Goal: Task Accomplishment & Management: Complete application form

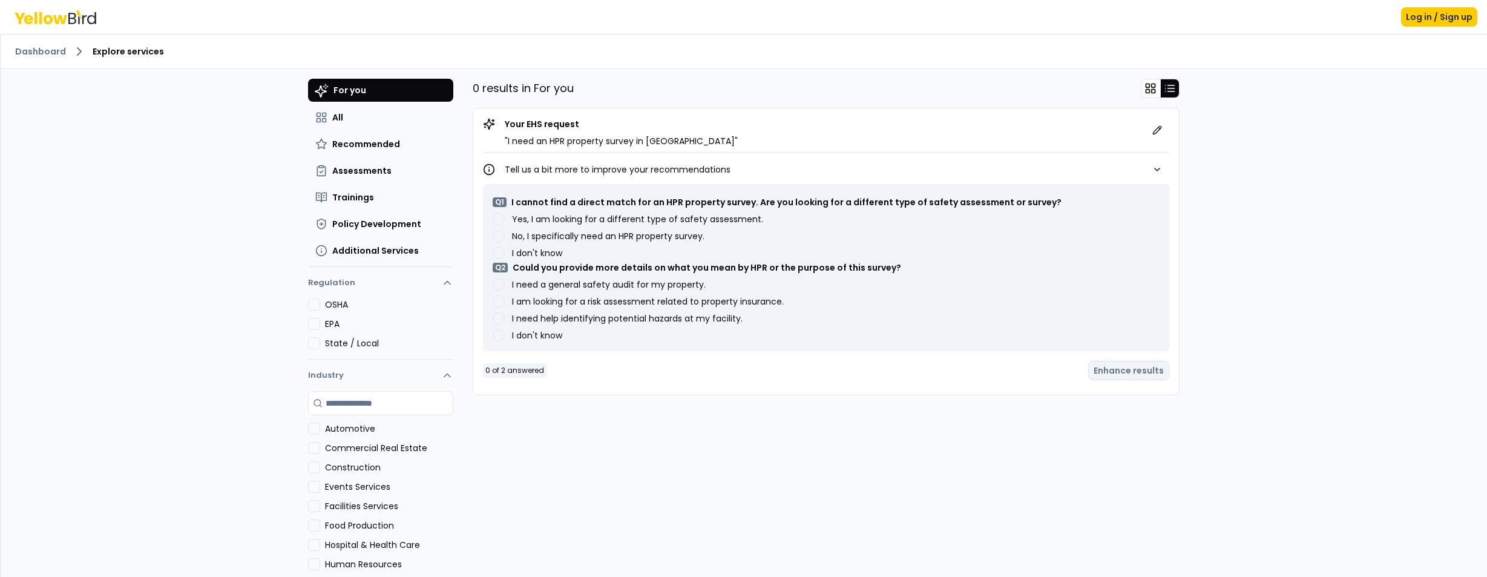
click at [551, 166] on p "Tell us a bit more to improve your recommendations" at bounding box center [618, 169] width 226 height 12
drag, startPoint x: 677, startPoint y: 140, endPoint x: 685, endPoint y: 142, distance: 8.7
click at [677, 140] on p "" I need an HPR property survey in [GEOGRAPHIC_DATA] "" at bounding box center [621, 141] width 233 height 12
click at [551, 143] on p "" I need an HPR property survey in [GEOGRAPHIC_DATA] "" at bounding box center [621, 141] width 233 height 12
click at [552, 143] on p "" I need an HPR property survey in [GEOGRAPHIC_DATA] "" at bounding box center [621, 141] width 233 height 12
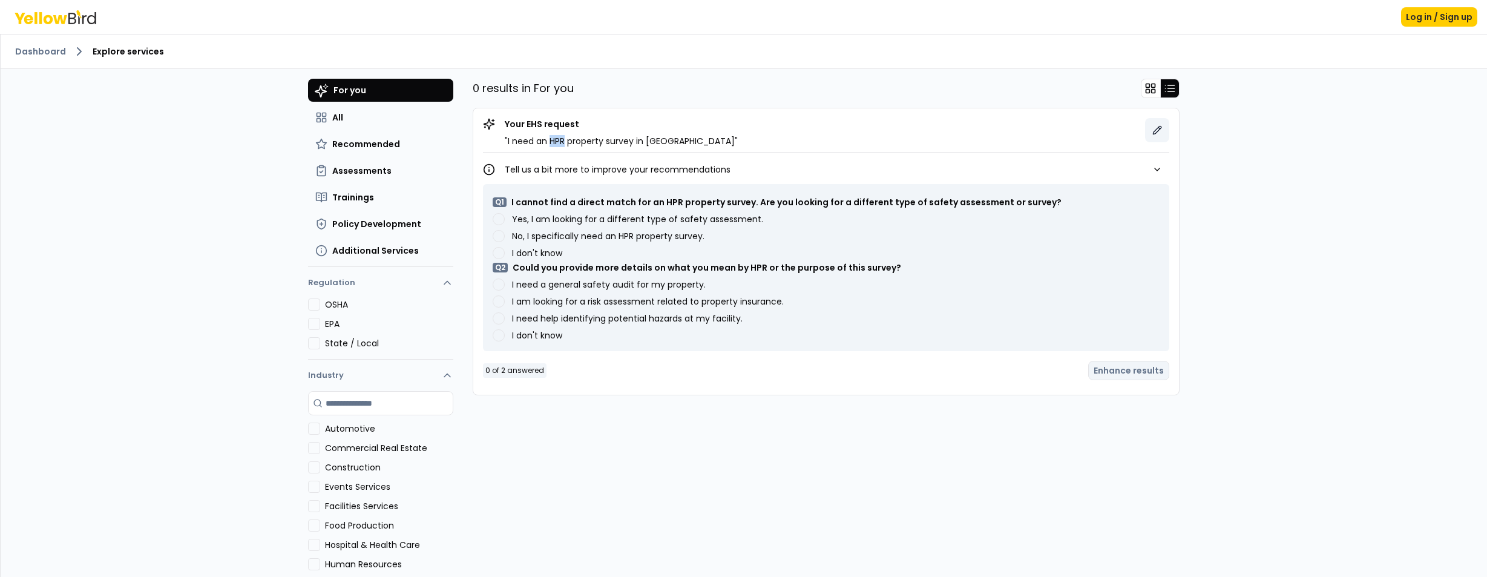
click at [1157, 129] on icon at bounding box center [1157, 130] width 8 height 8
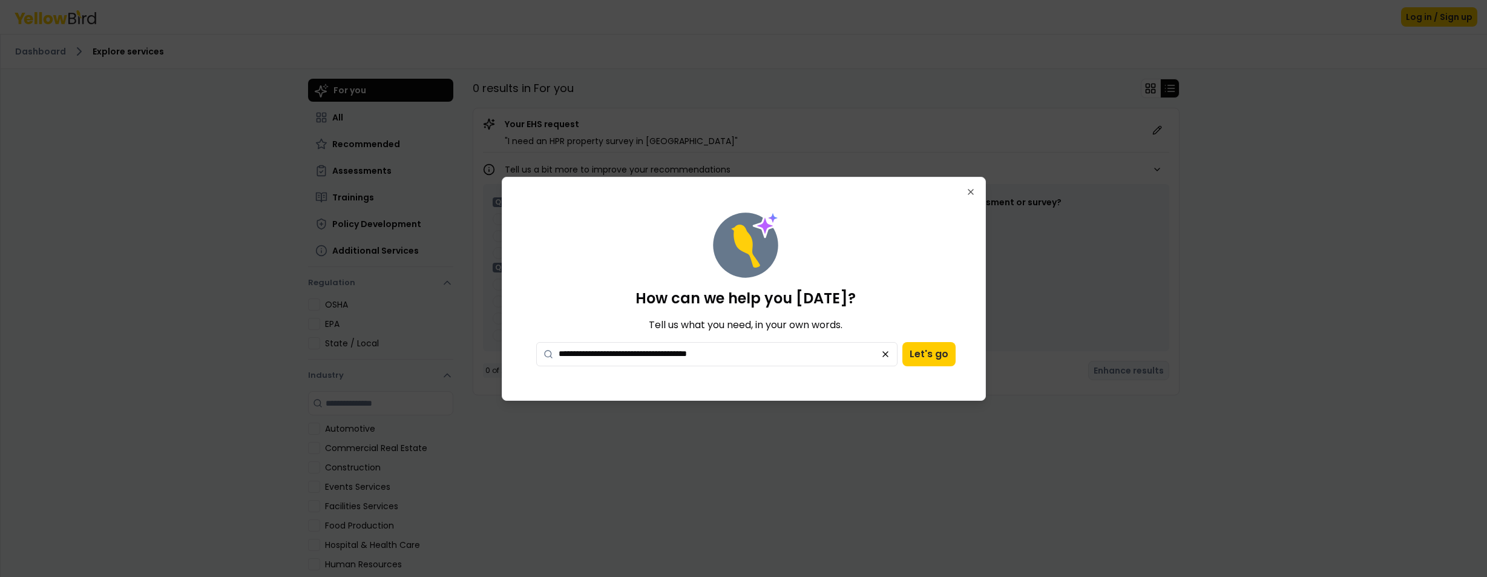
click at [603, 352] on textarea "**********" at bounding box center [717, 354] width 362 height 24
drag, startPoint x: 603, startPoint y: 352, endPoint x: 611, endPoint y: 353, distance: 7.9
click at [602, 352] on textarea "**********" at bounding box center [717, 354] width 362 height 24
drag, startPoint x: 630, startPoint y: 353, endPoint x: 705, endPoint y: 367, distance: 76.3
click at [630, 353] on textarea "**********" at bounding box center [717, 354] width 362 height 24
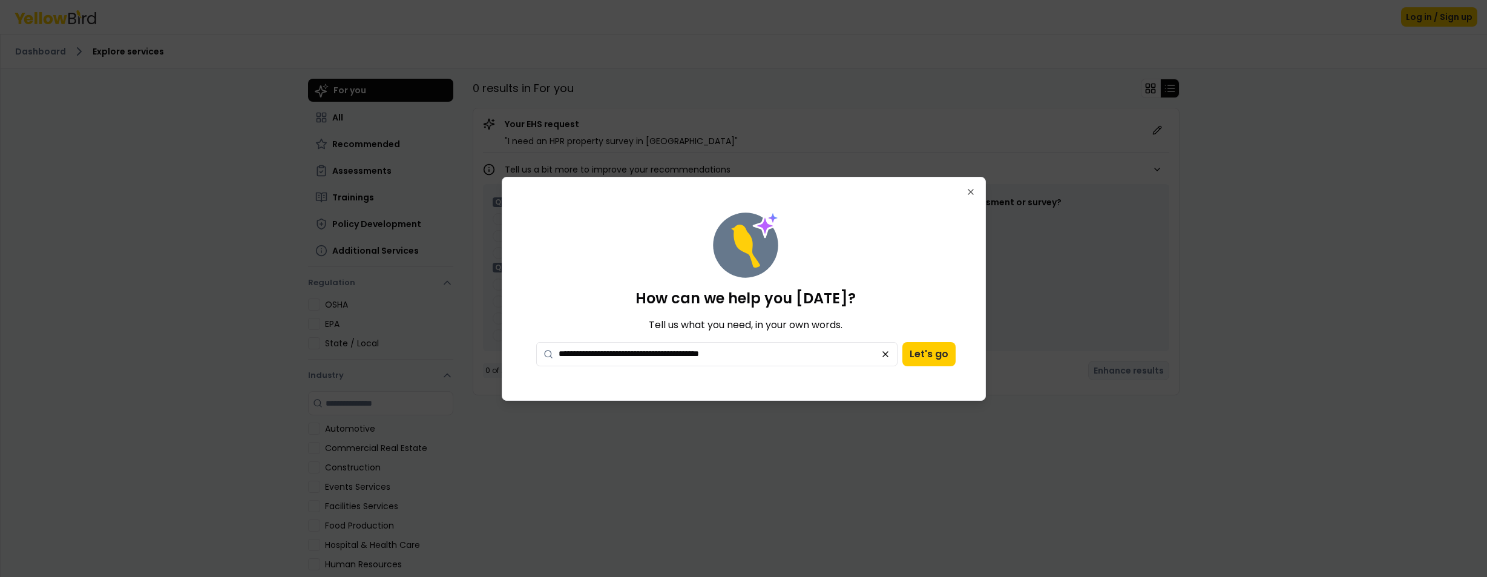
type textarea "**********"
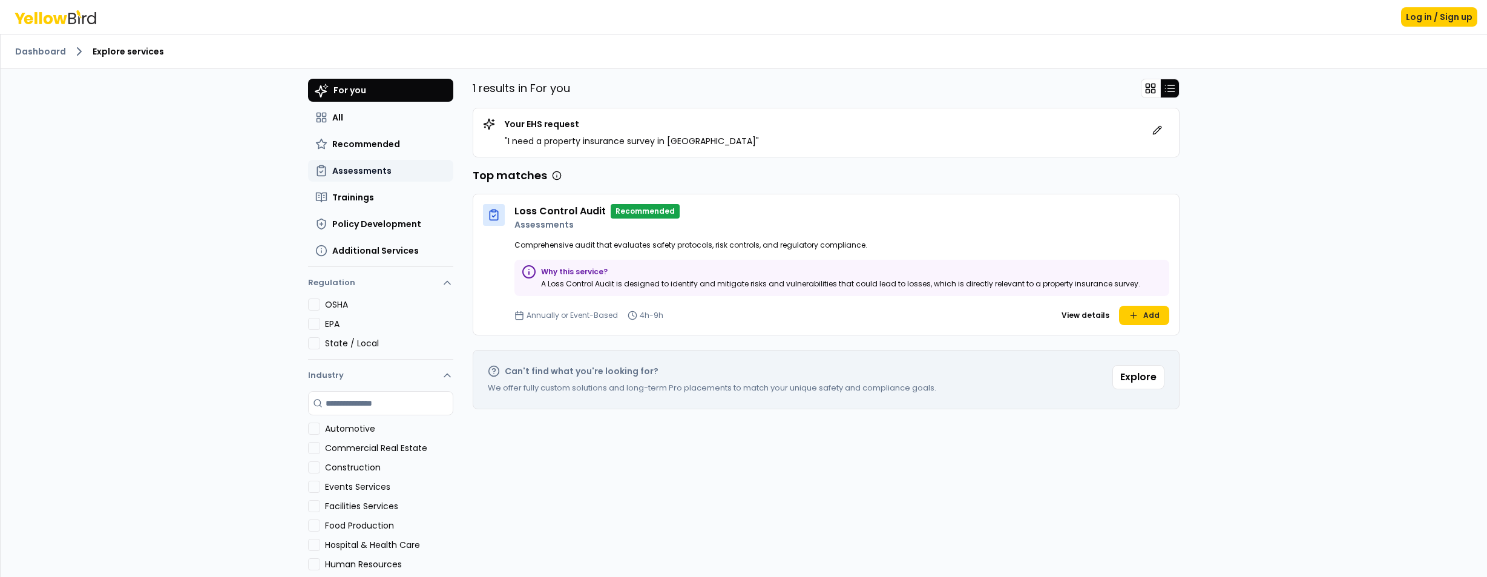
click at [361, 168] on span "Assessments" at bounding box center [361, 171] width 59 height 12
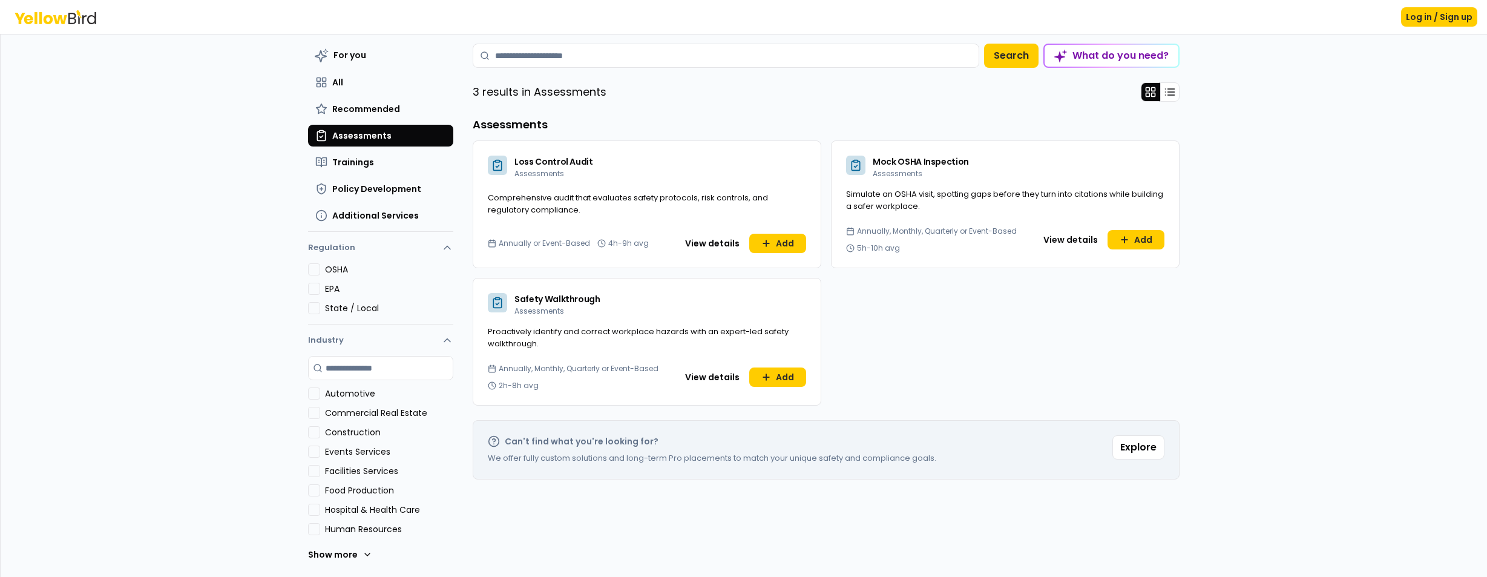
scroll to position [35, 0]
click at [355, 555] on button "Show more" at bounding box center [340, 554] width 64 height 24
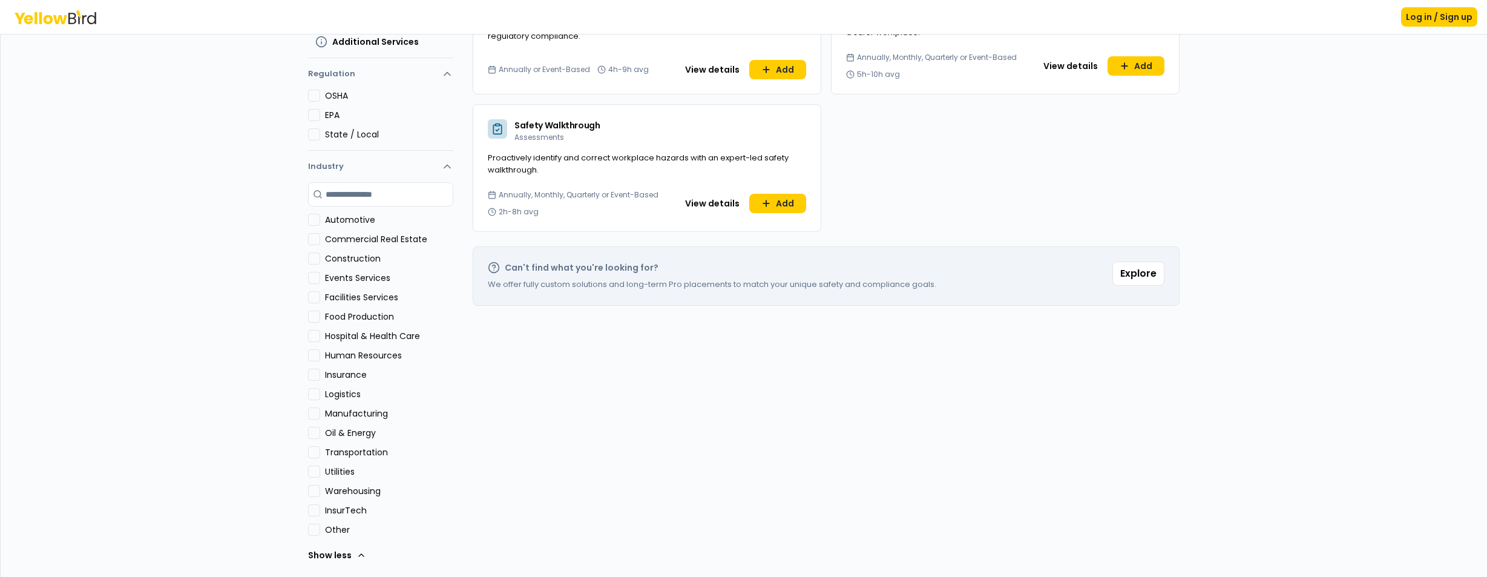
scroll to position [209, 0]
click at [315, 375] on button "Insurance" at bounding box center [314, 375] width 12 height 12
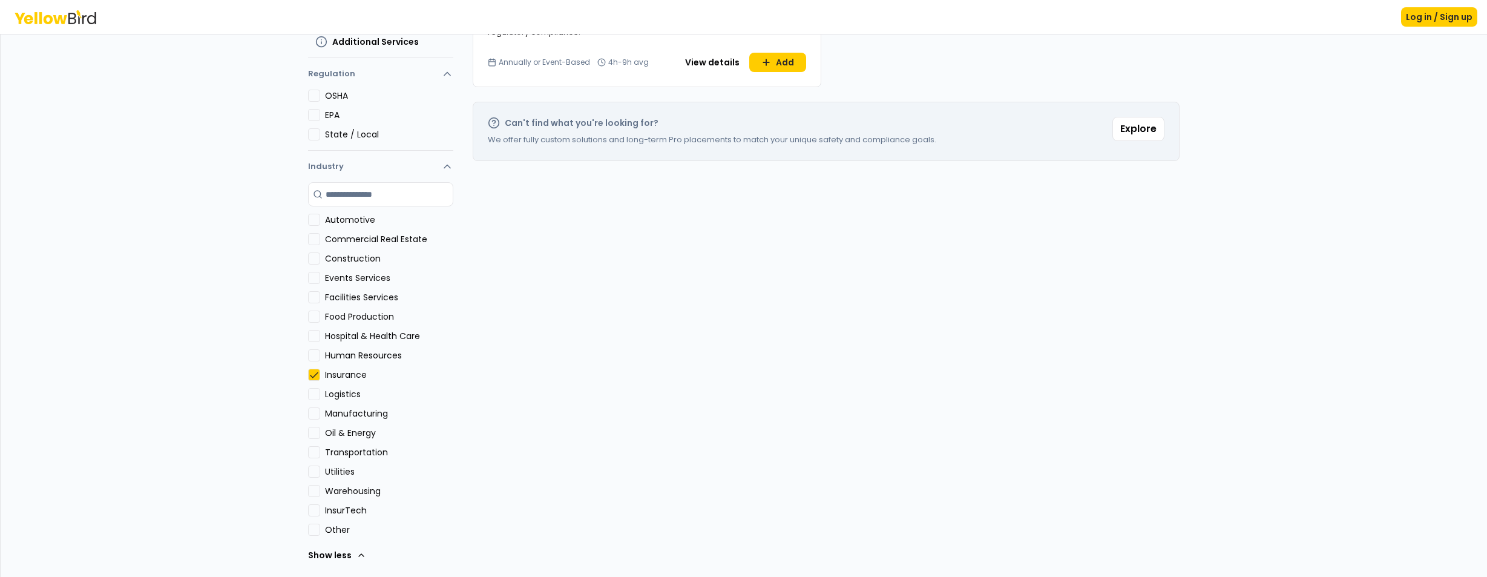
click at [316, 376] on button "Insurance" at bounding box center [314, 375] width 12 height 12
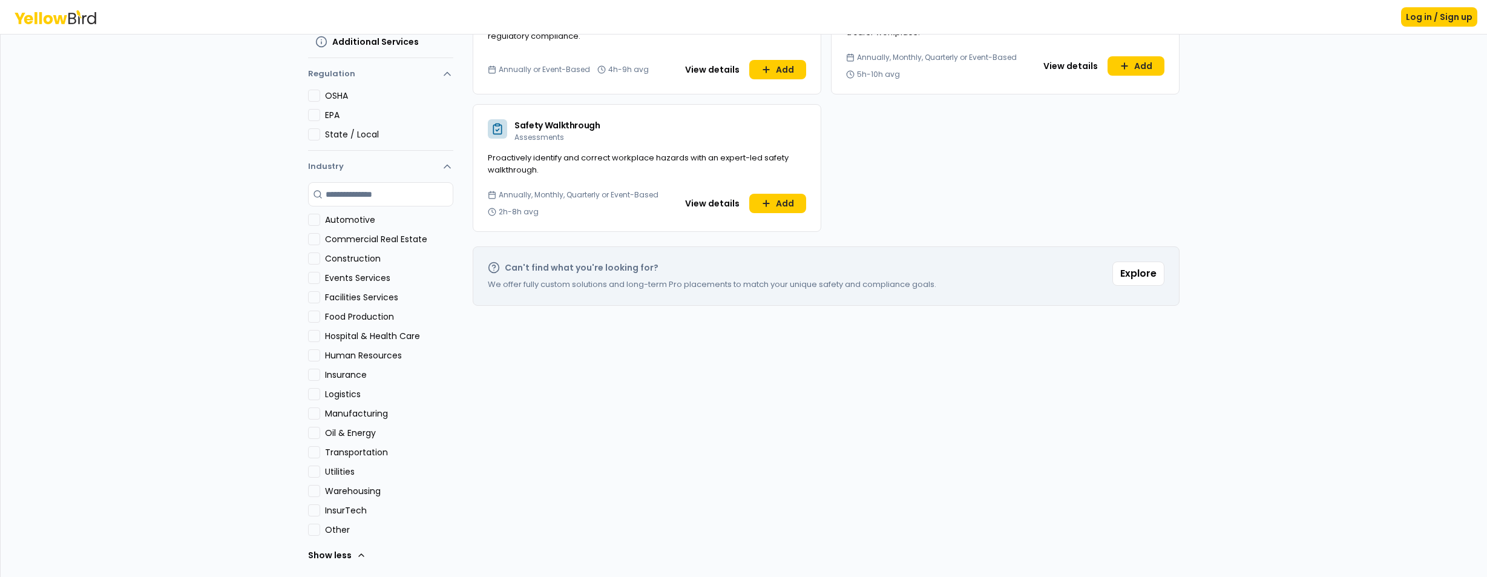
scroll to position [208, 0]
click at [318, 313] on Production "Food Production" at bounding box center [314, 317] width 12 height 12
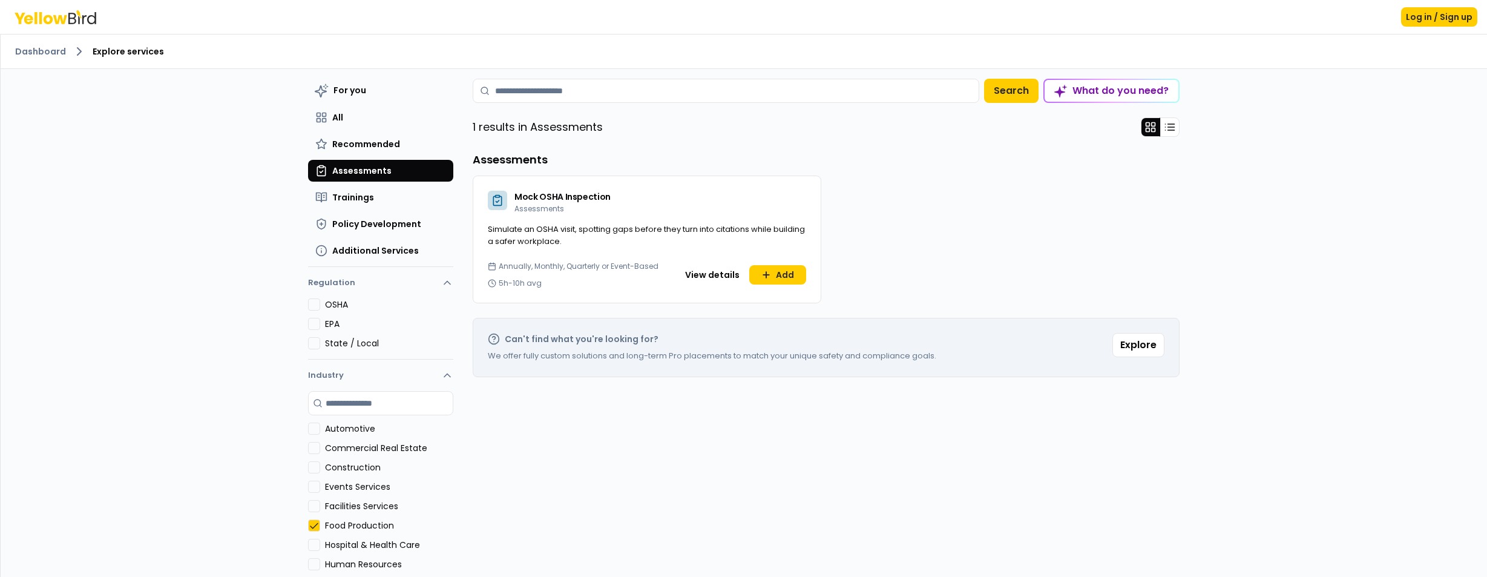
scroll to position [0, 0]
click at [715, 271] on button "View details" at bounding box center [712, 274] width 69 height 19
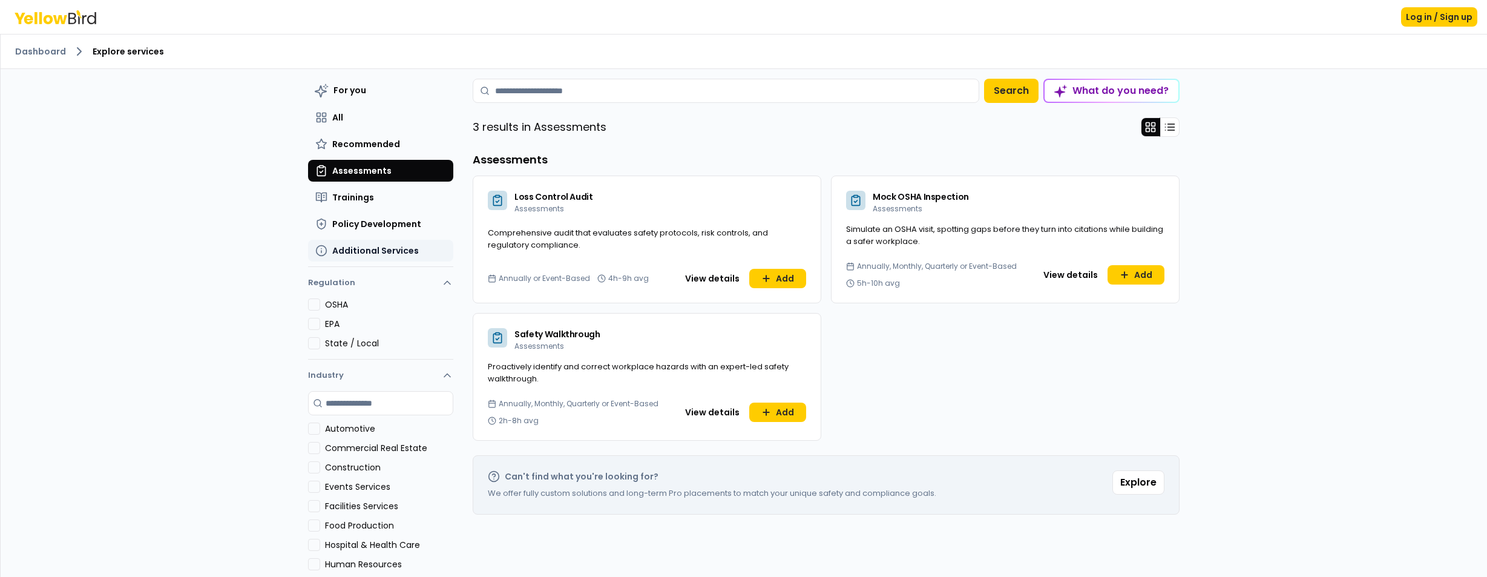
click at [365, 245] on span "Additional Services" at bounding box center [375, 251] width 87 height 12
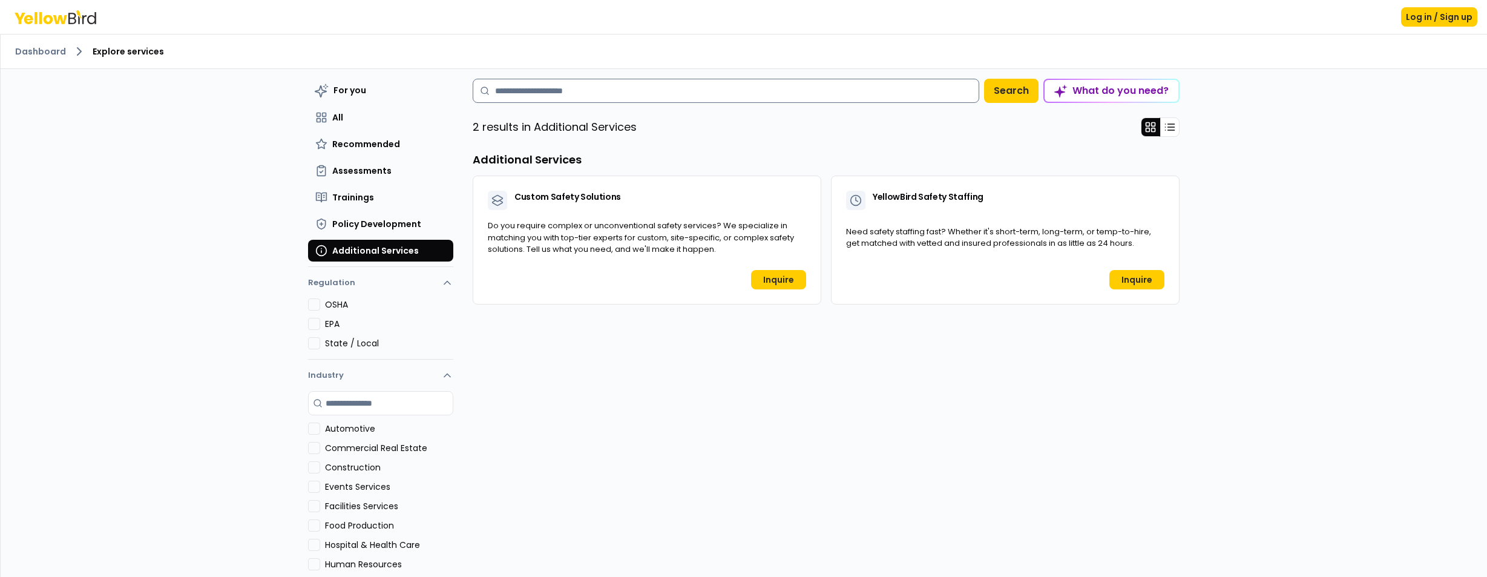
click at [569, 90] on input at bounding box center [726, 91] width 507 height 24
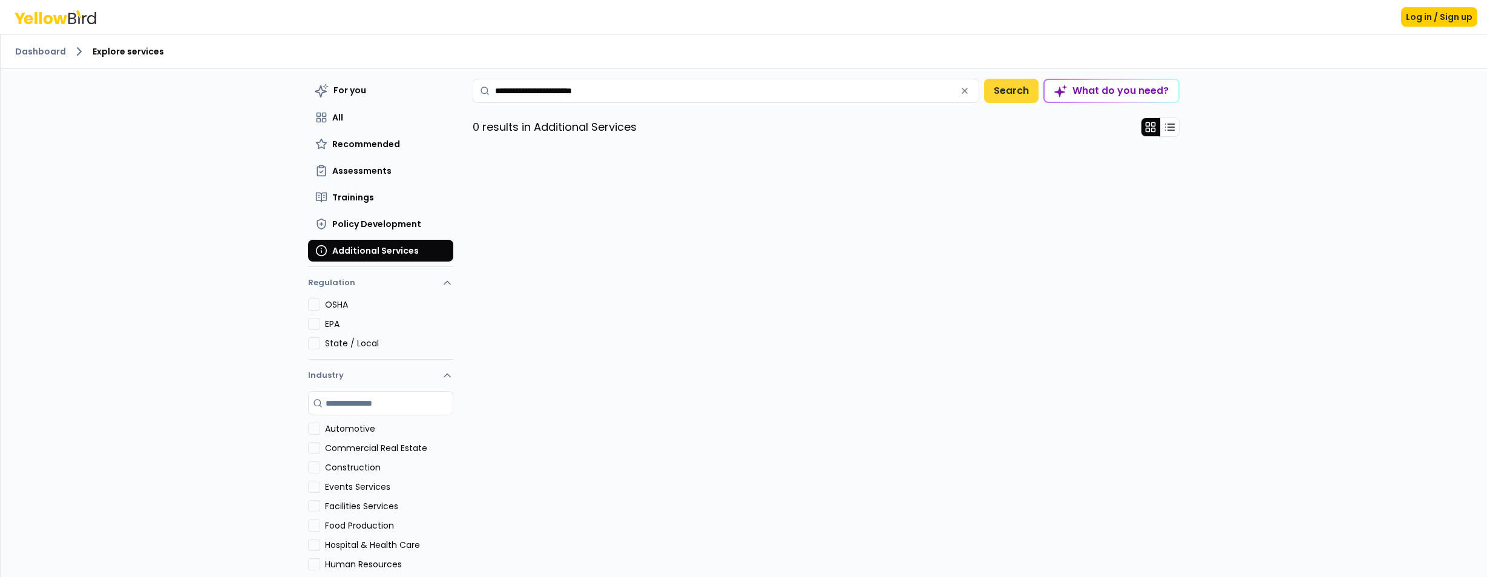
click at [1027, 90] on button "Search" at bounding box center [1011, 91] width 54 height 24
drag, startPoint x: 657, startPoint y: 89, endPoint x: 485, endPoint y: 90, distance: 172.5
click at [485, 90] on div "**********" at bounding box center [726, 91] width 507 height 24
type input "*"
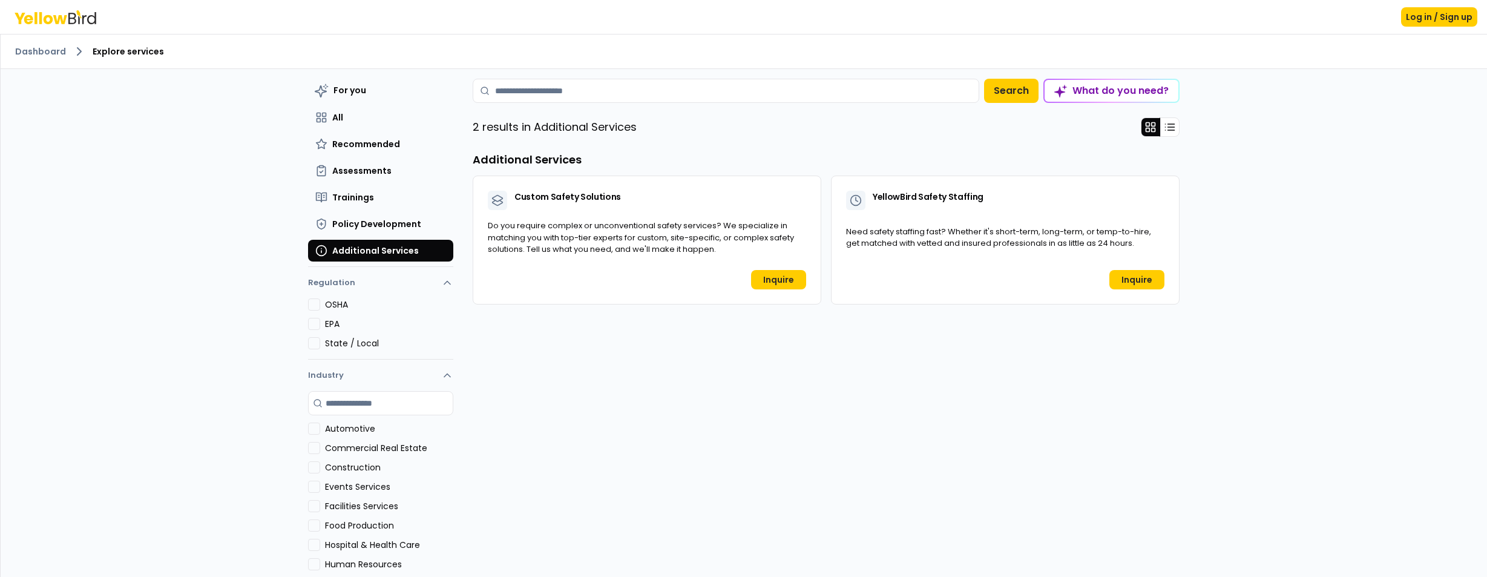
scroll to position [2, 0]
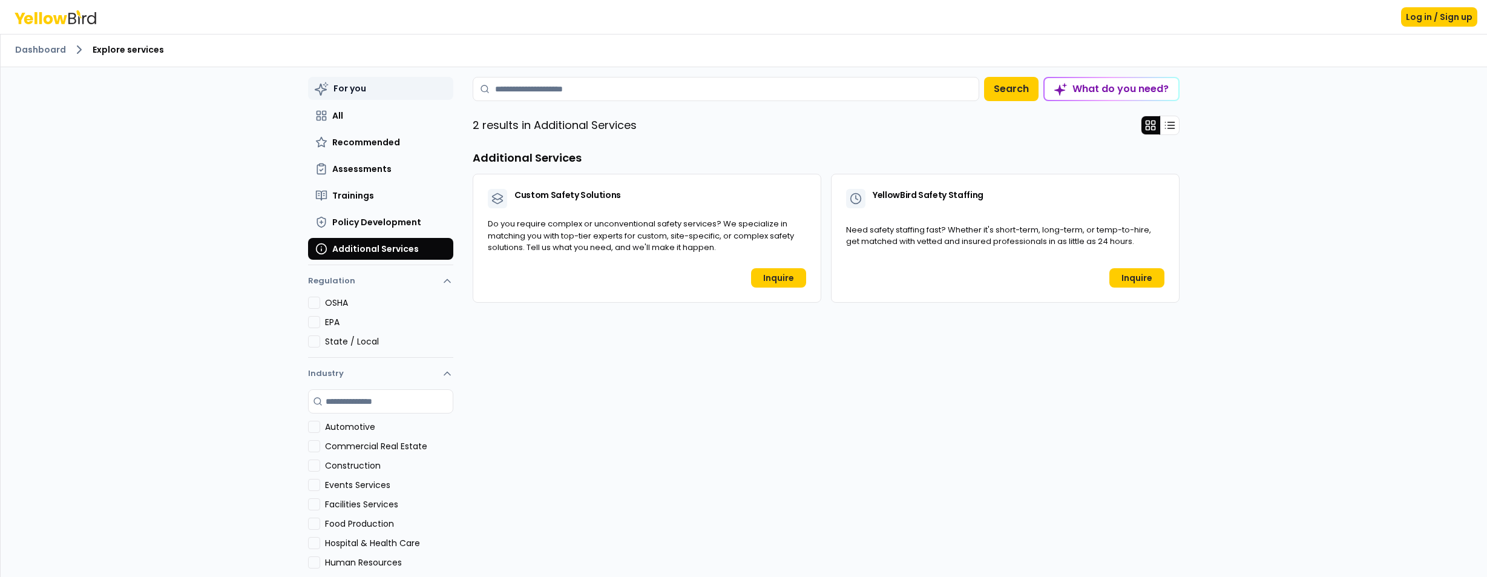
click at [348, 90] on span "For you" at bounding box center [350, 88] width 33 height 12
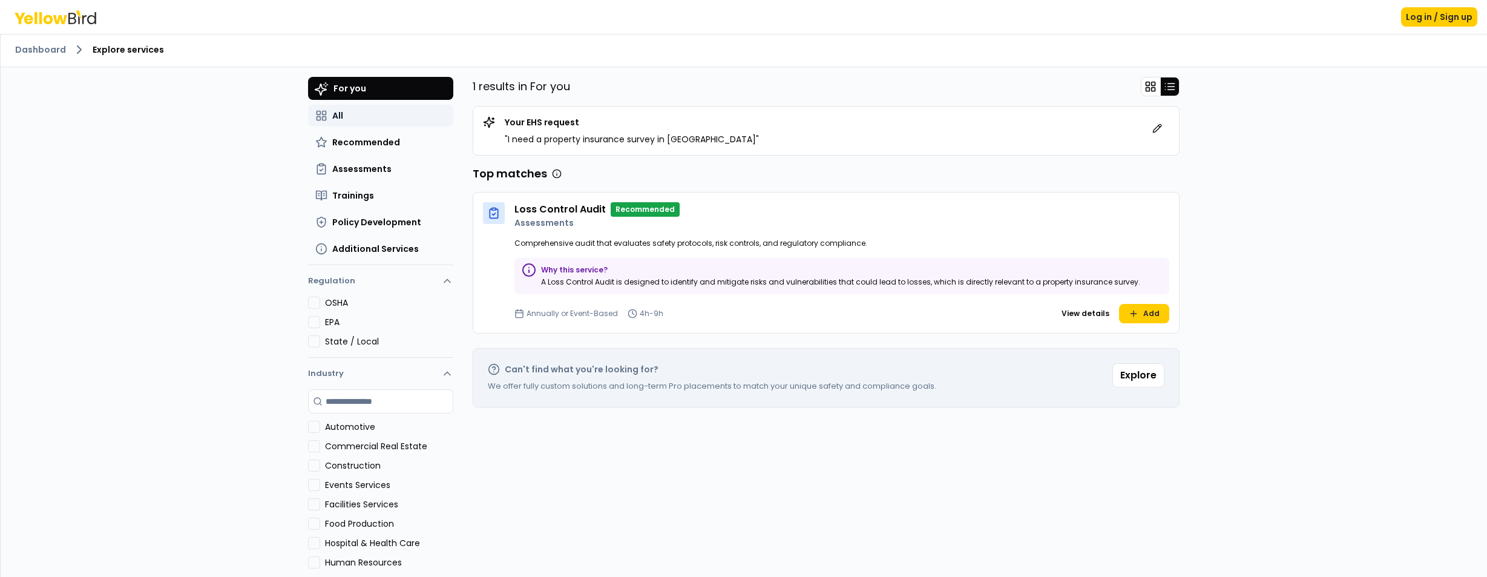
click at [343, 113] on button "All" at bounding box center [380, 116] width 145 height 22
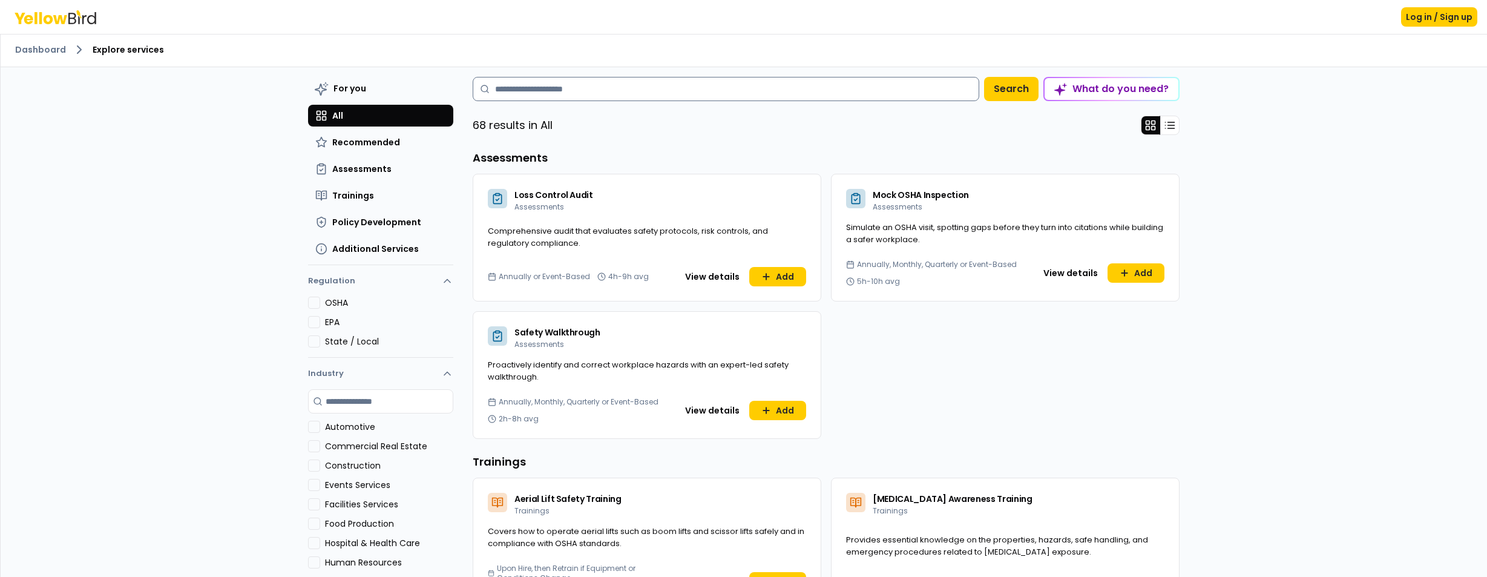
click at [551, 90] on input at bounding box center [726, 89] width 507 height 24
type input "*"
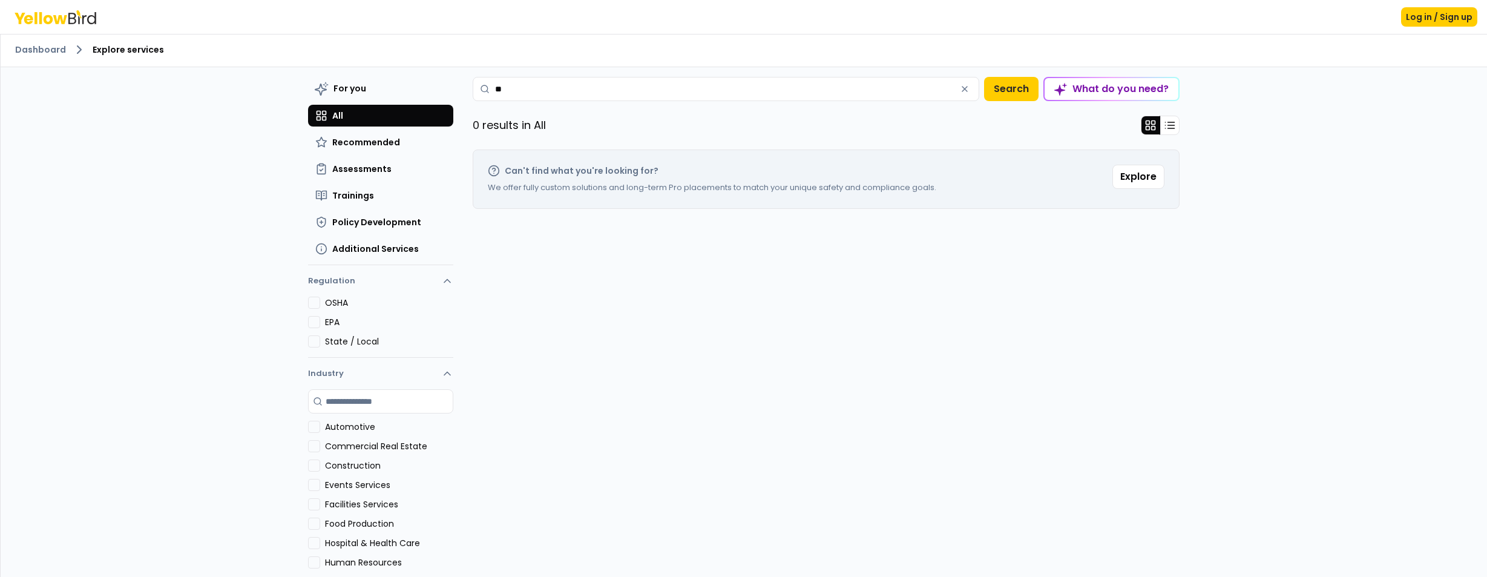
type input "*"
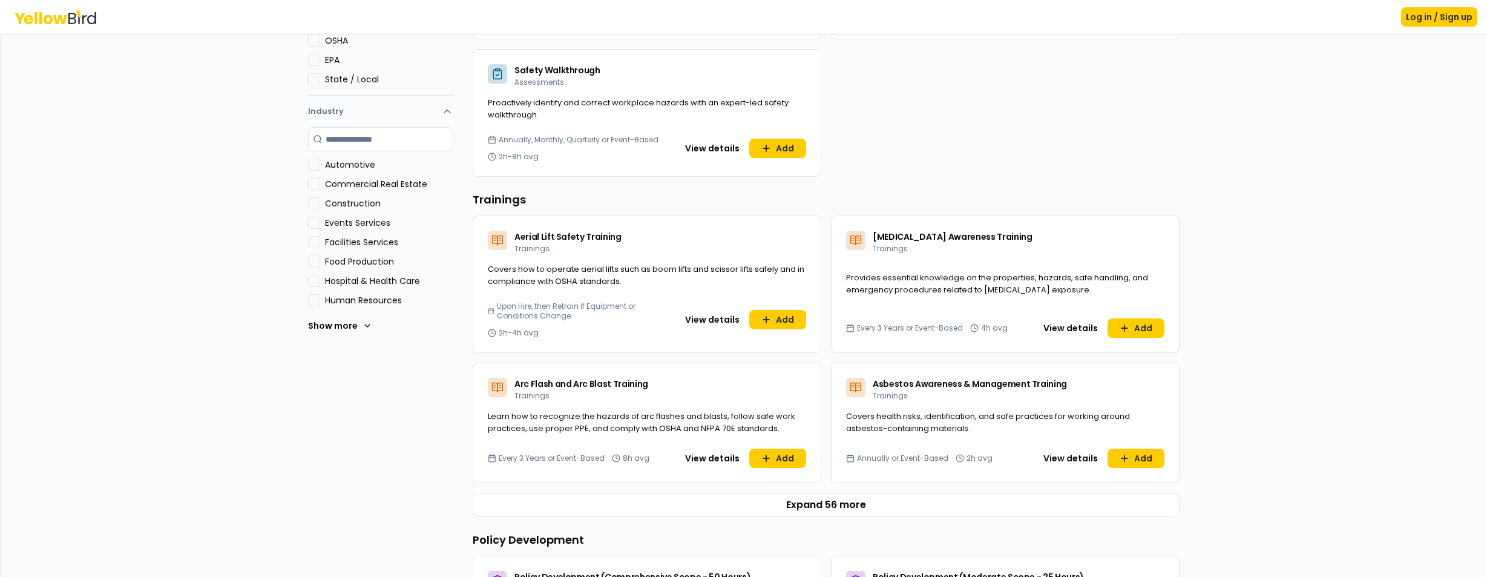
scroll to position [262, 0]
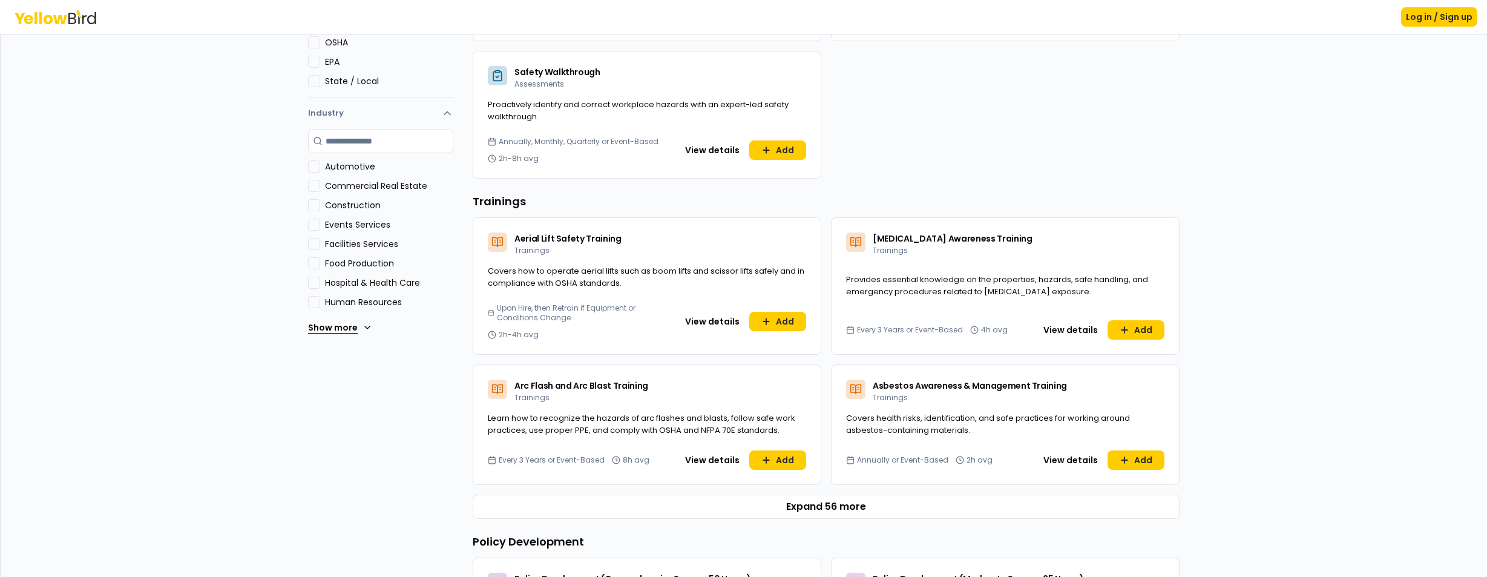
click at [333, 330] on button "Show more" at bounding box center [340, 327] width 64 height 24
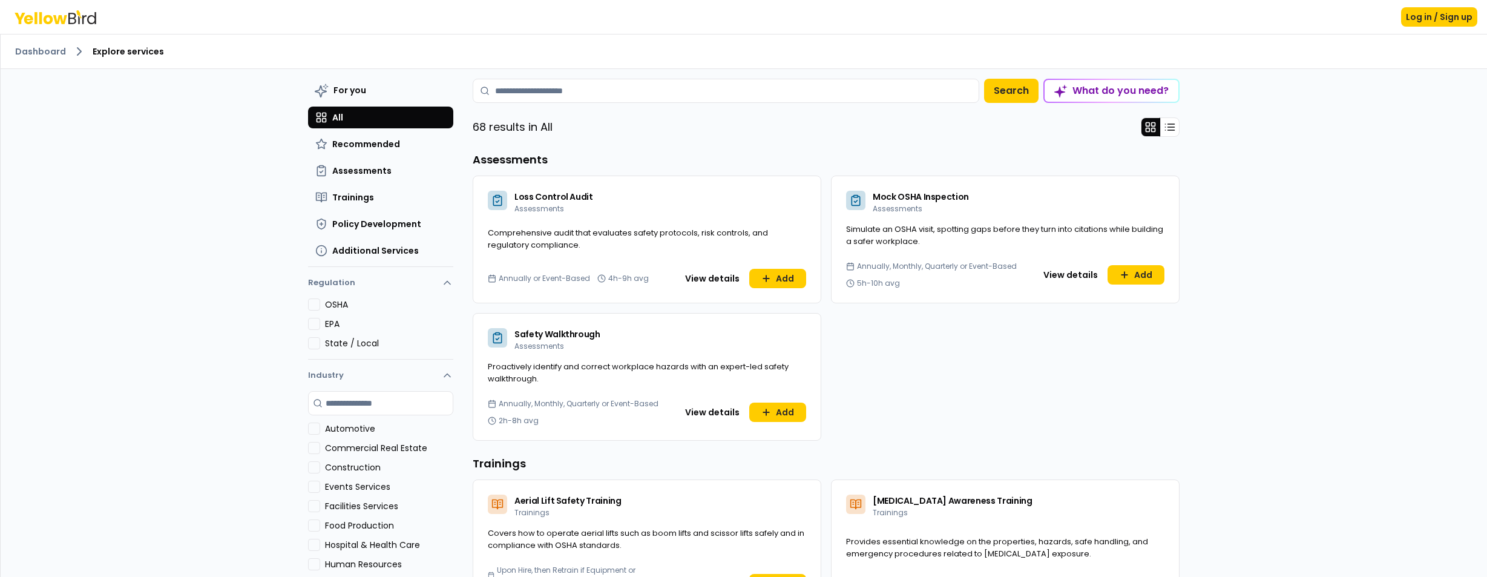
scroll to position [0, 0]
click at [1170, 123] on icon at bounding box center [1170, 127] width 12 height 12
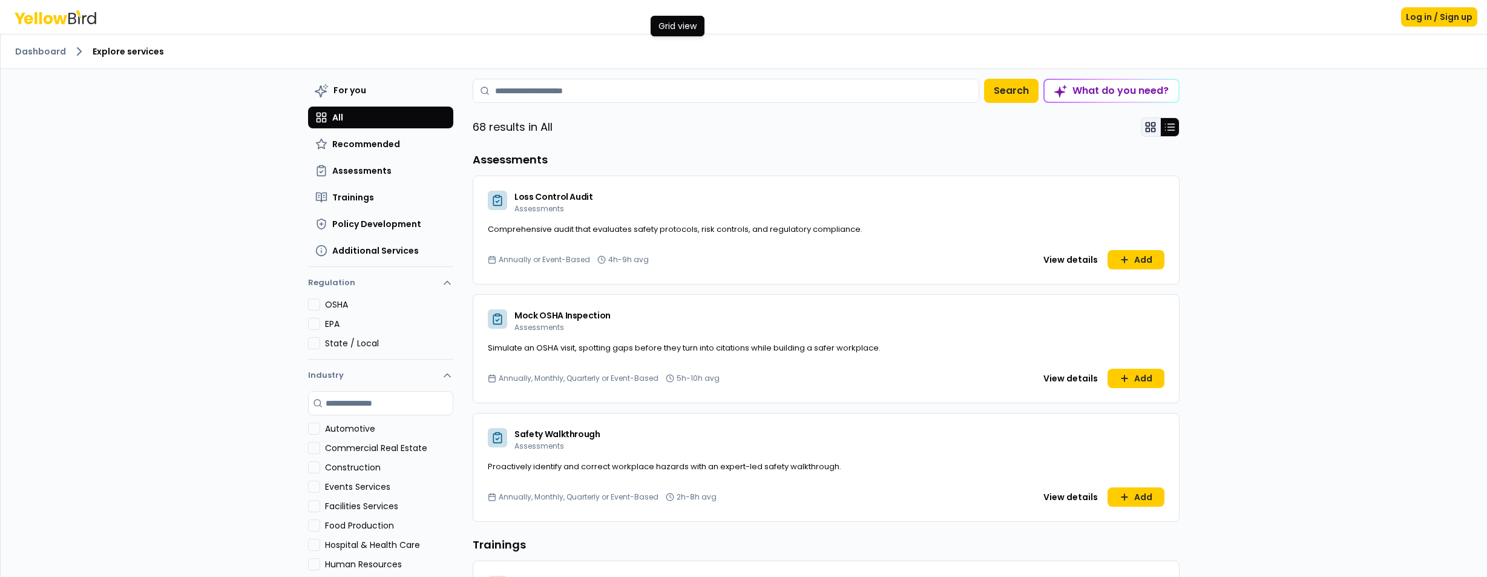
click at [1151, 122] on icon at bounding box center [1151, 127] width 12 height 12
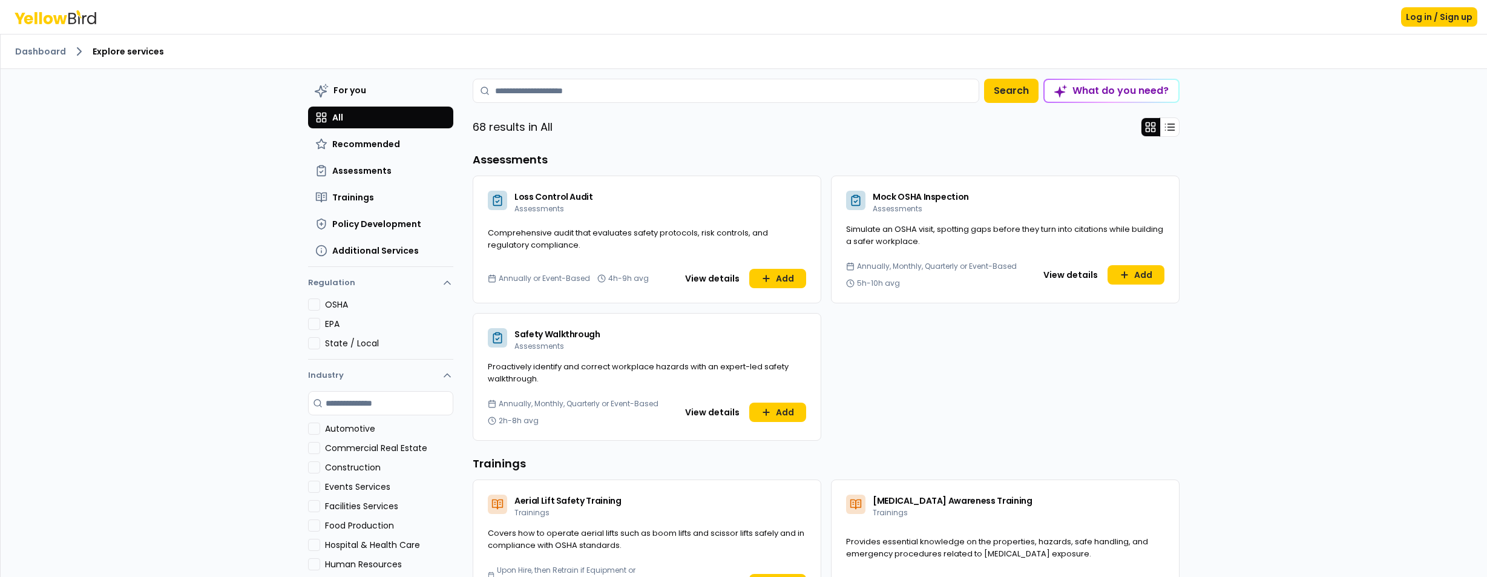
scroll to position [3, 0]
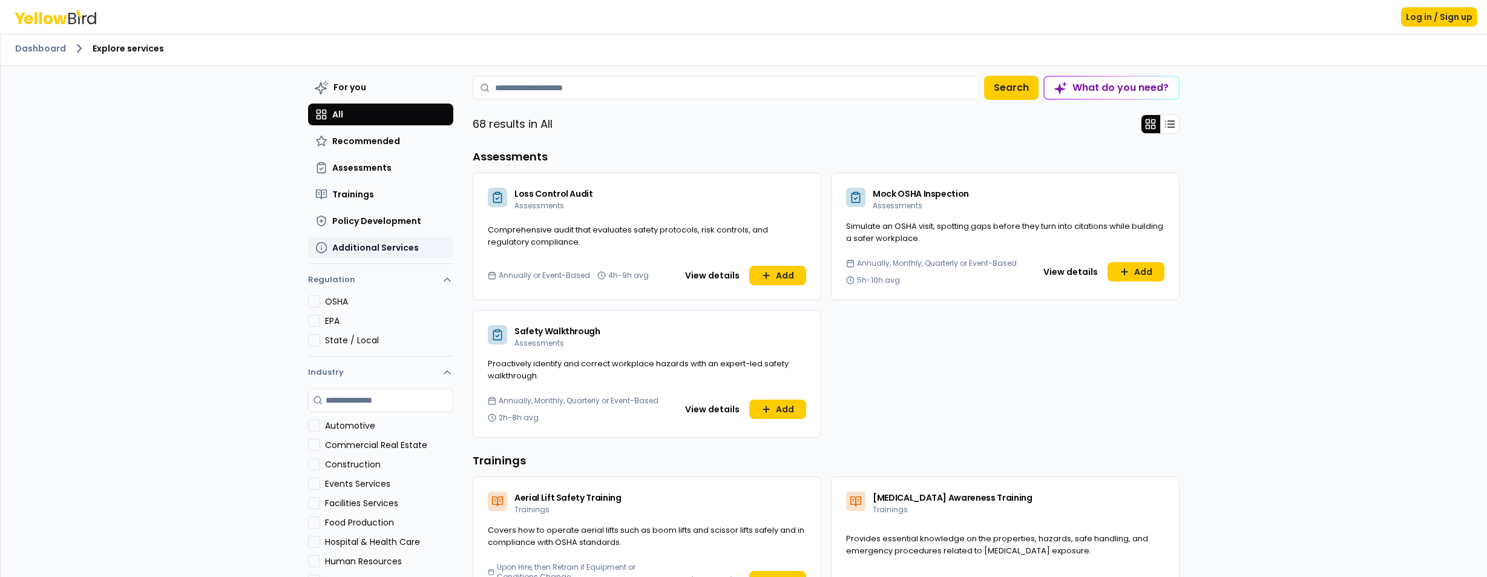
click at [368, 242] on span "Additional Services" at bounding box center [375, 248] width 87 height 12
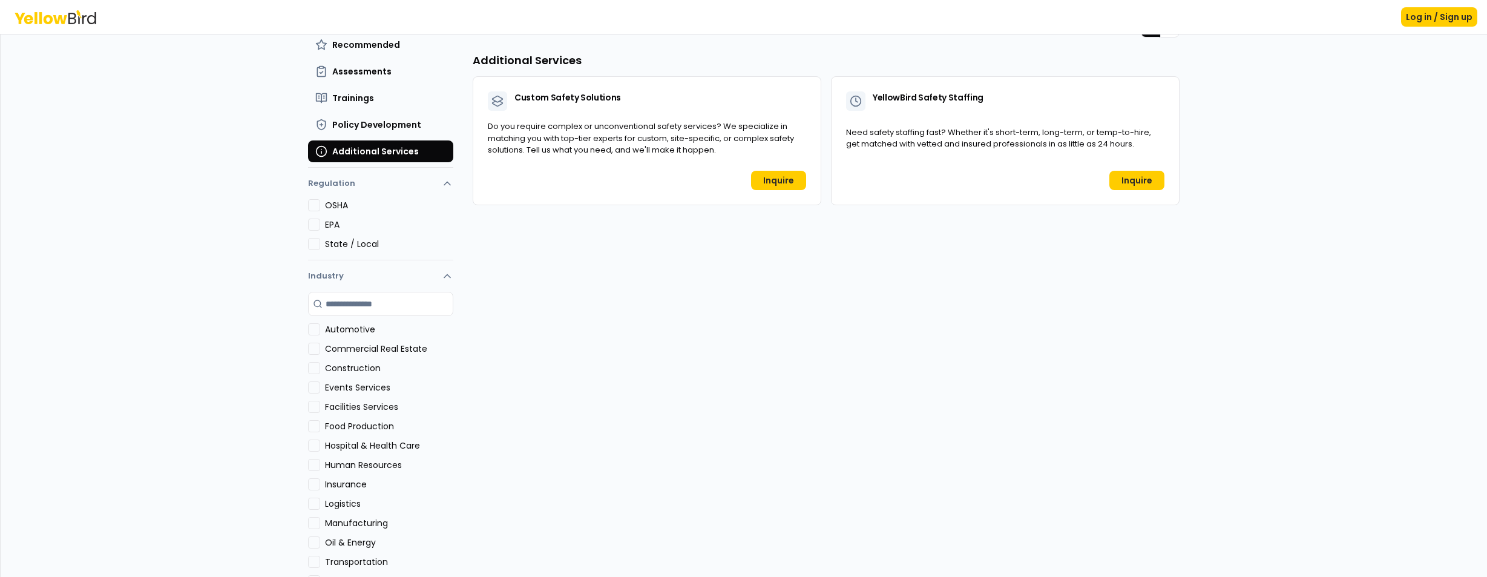
scroll to position [118, 0]
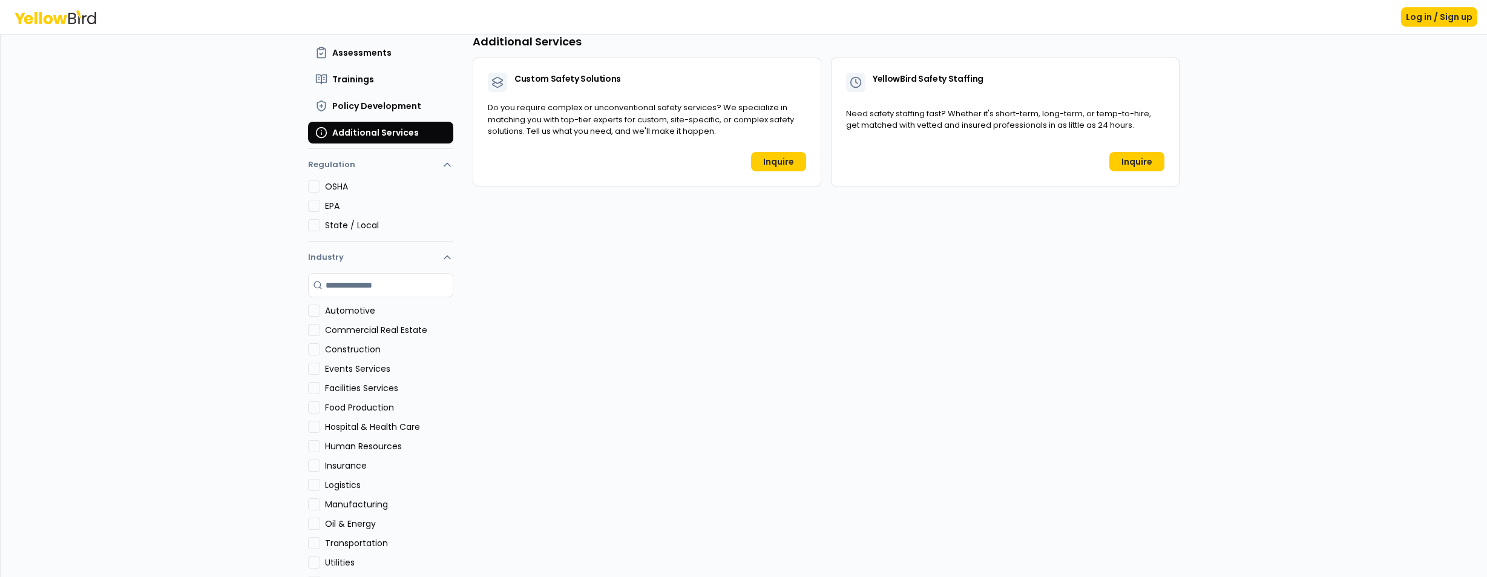
click at [314, 326] on Estate "Commercial Real Estate" at bounding box center [314, 330] width 12 height 12
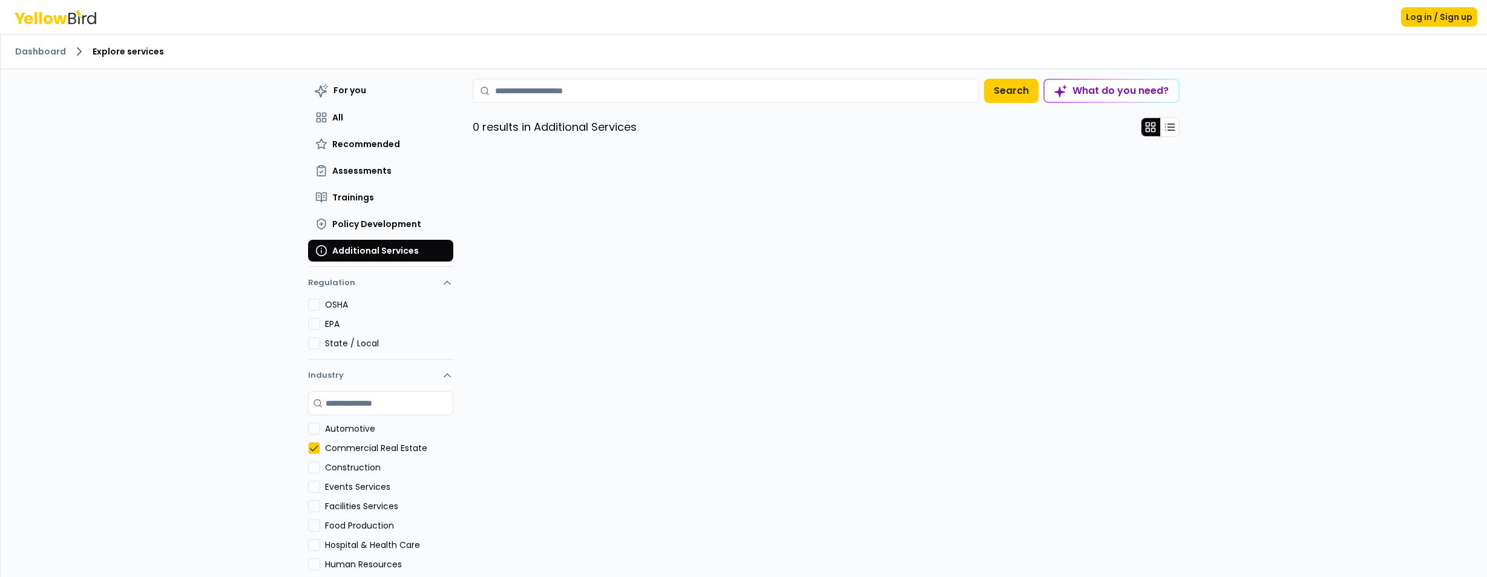
scroll to position [0, 0]
click at [342, 90] on span "For you" at bounding box center [350, 90] width 33 height 12
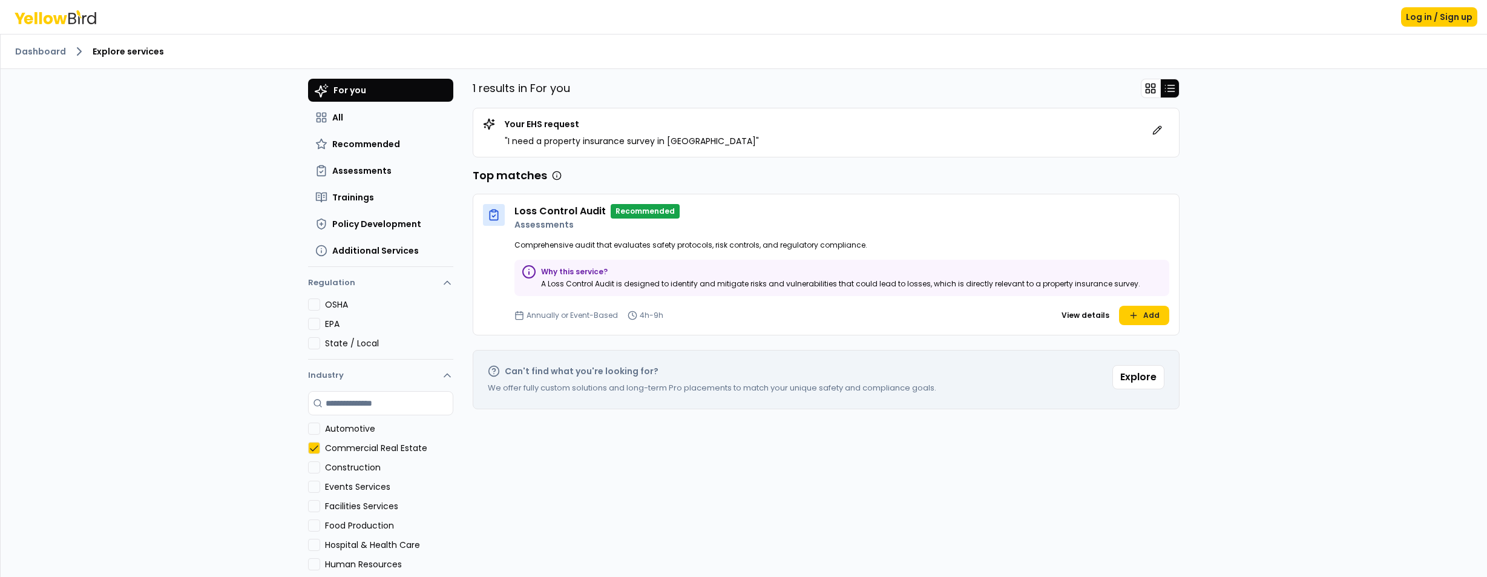
click at [1093, 315] on button "View details" at bounding box center [1086, 315] width 58 height 19
